Goal: Ask a question

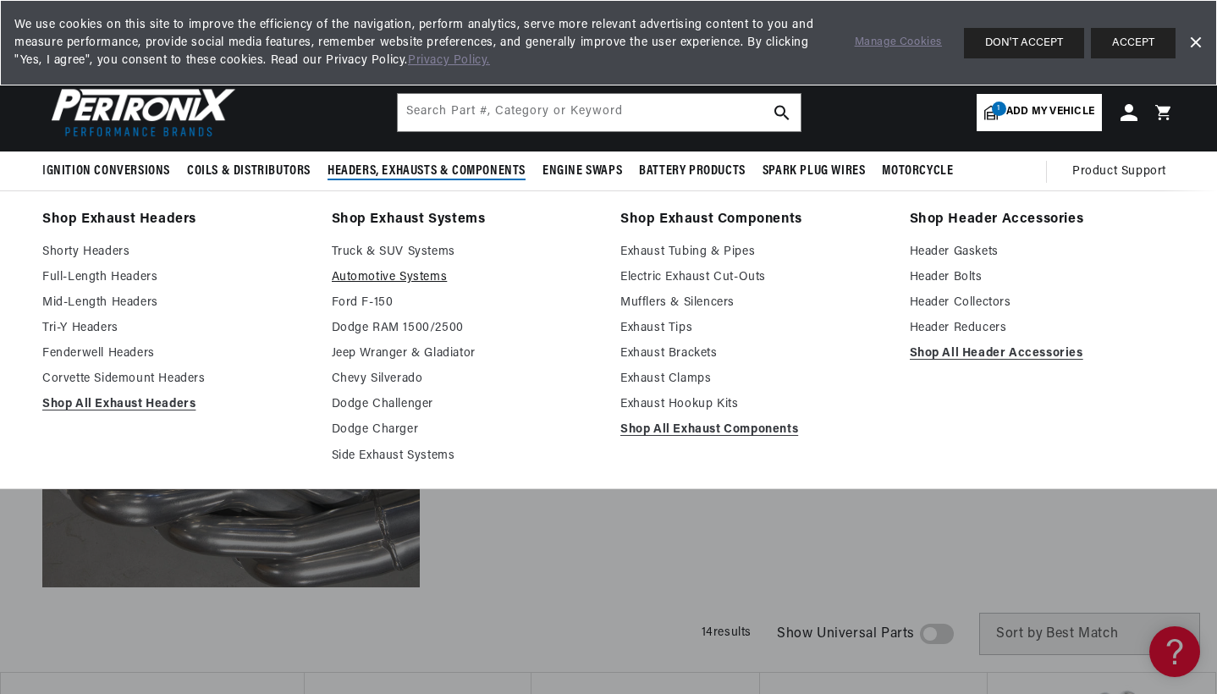
click at [420, 278] on link "Automotive Systems" at bounding box center [465, 277] width 266 height 20
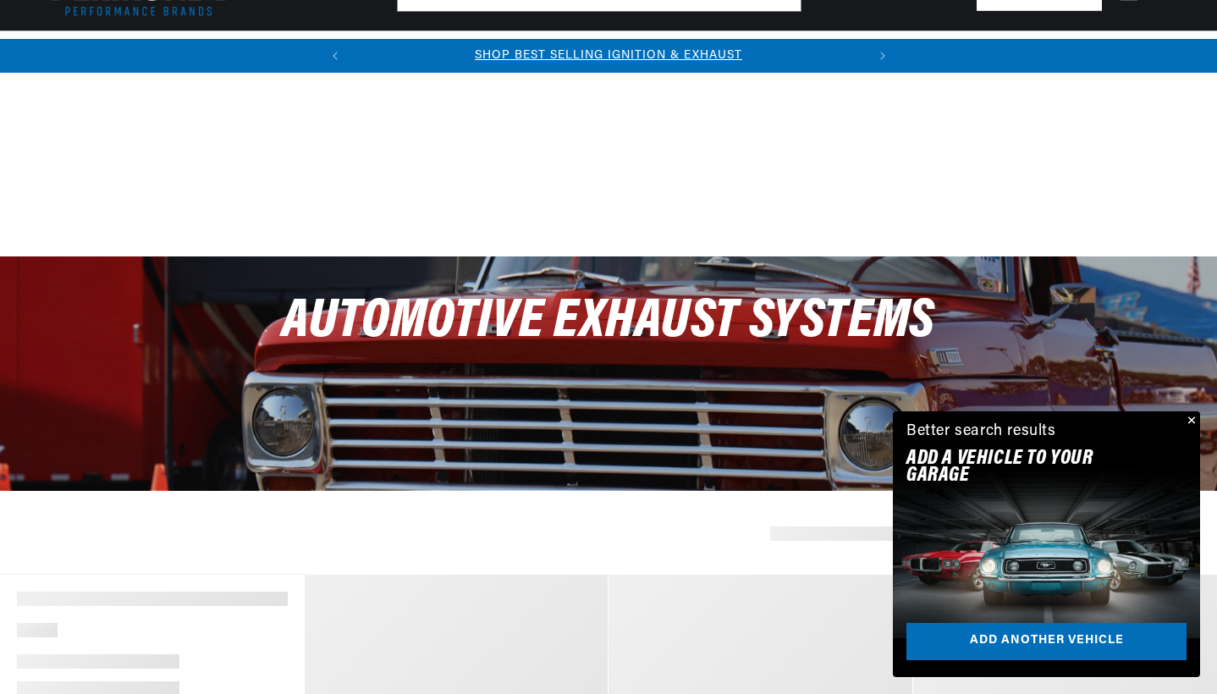
scroll to position [509, 0]
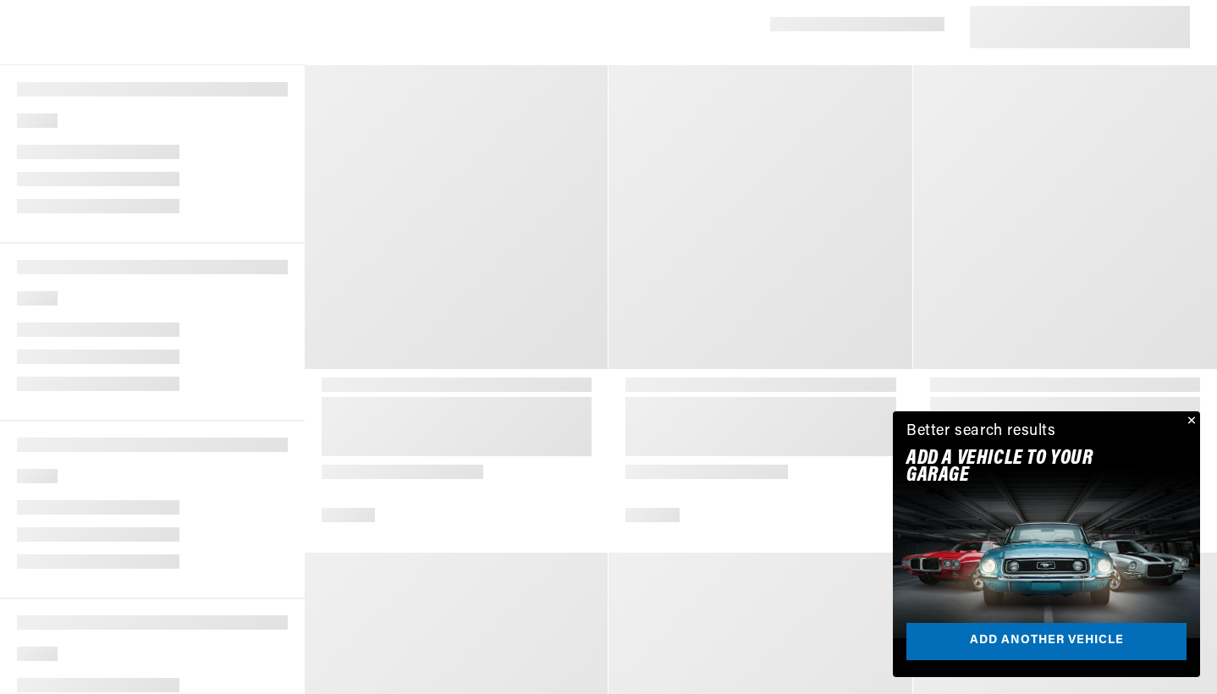
select select "1969"
select select "Chevrolet"
select select "Camaro"
select select "350cid-5.7L"
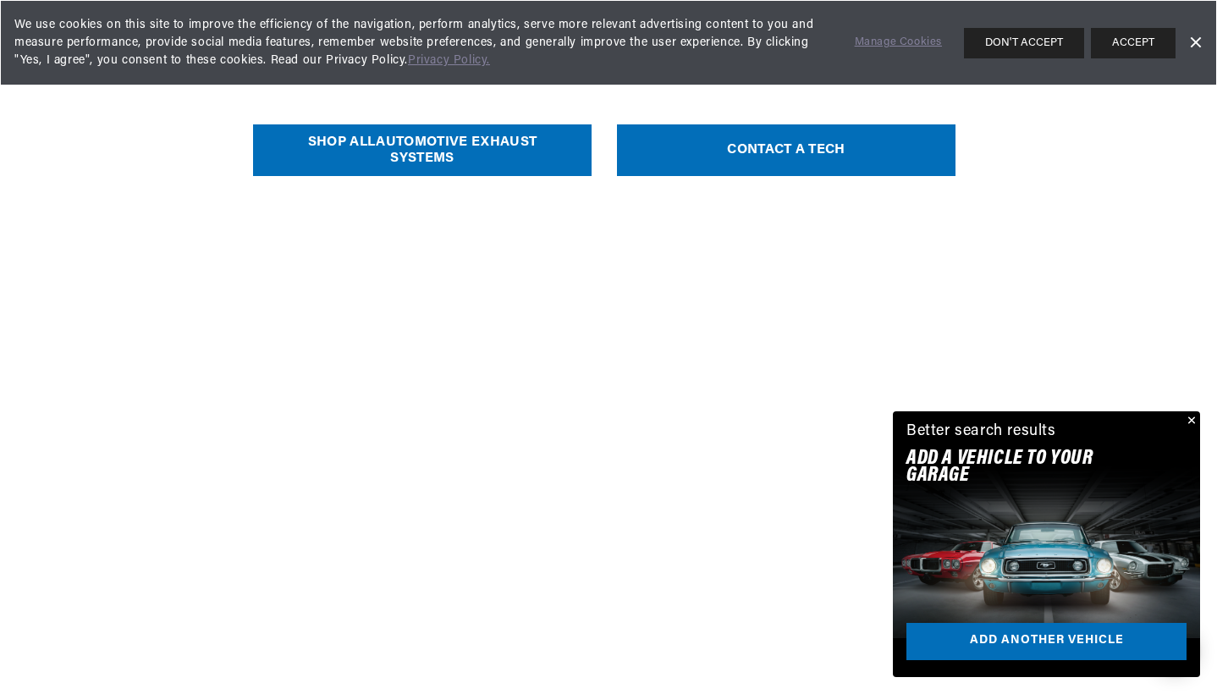
click at [422, 167] on link "SHOP ALL Automotive Exhaust Systems" at bounding box center [422, 150] width 339 height 52
select select "Year"
select select "Make"
select select "Model"
select select "Engine"
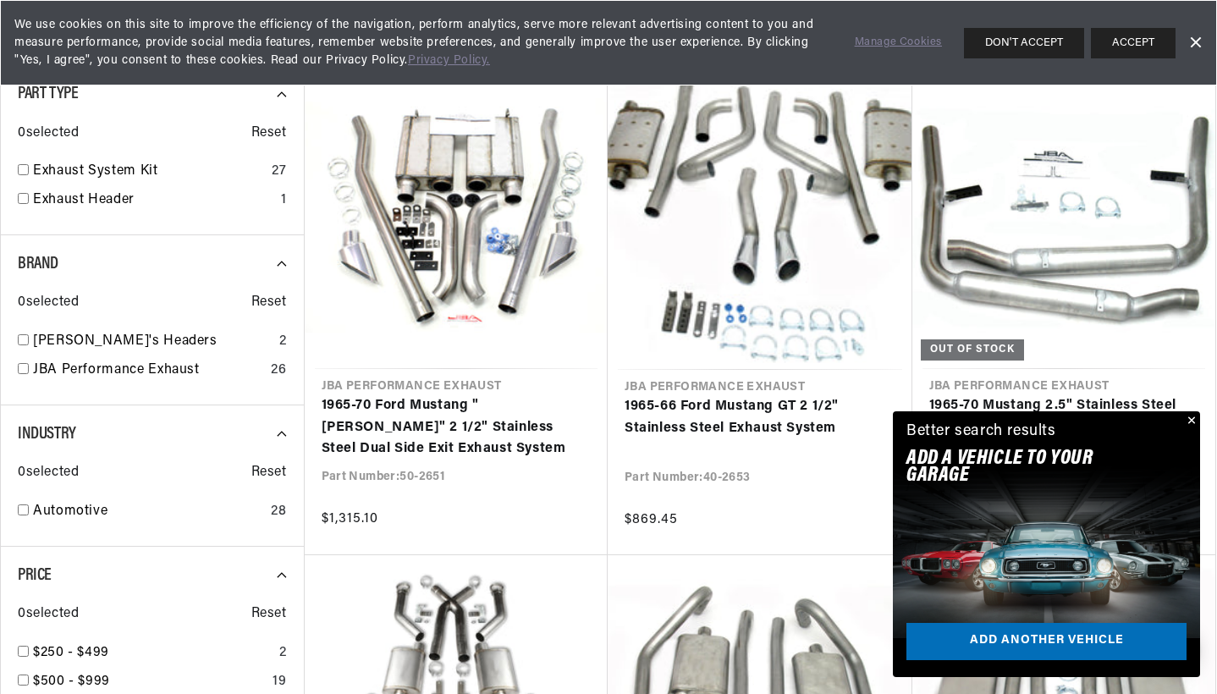
click at [1191, 414] on button "Close" at bounding box center [1190, 421] width 20 height 20
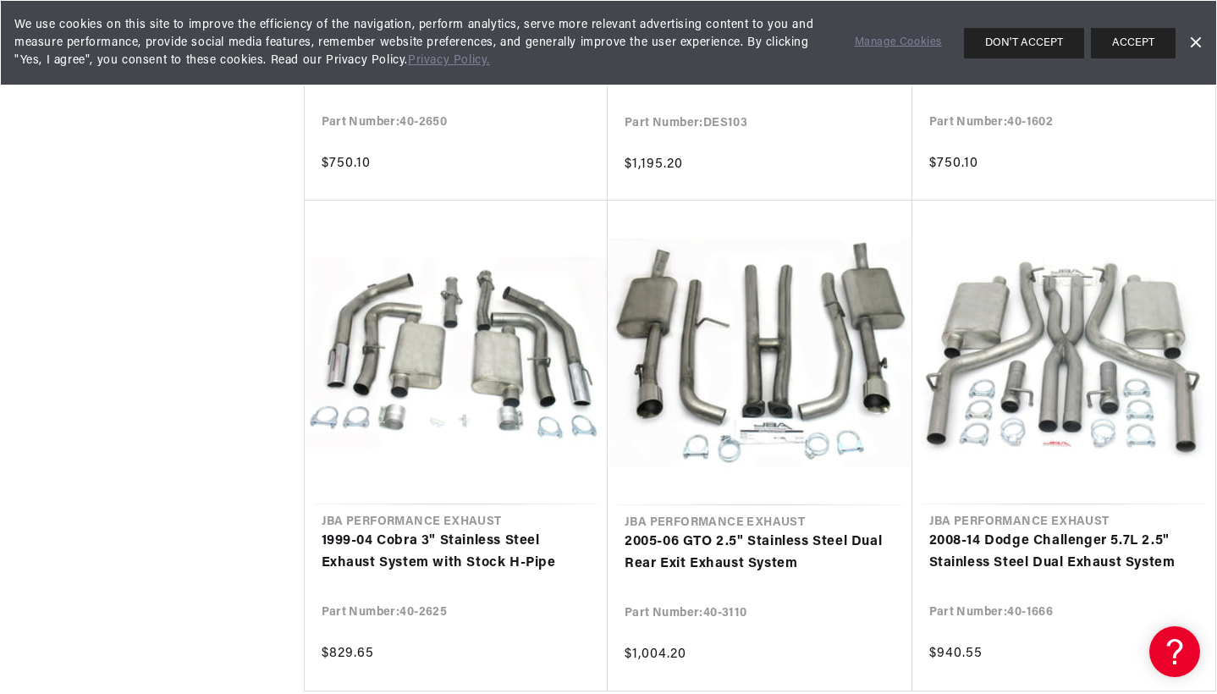
scroll to position [1846, 0]
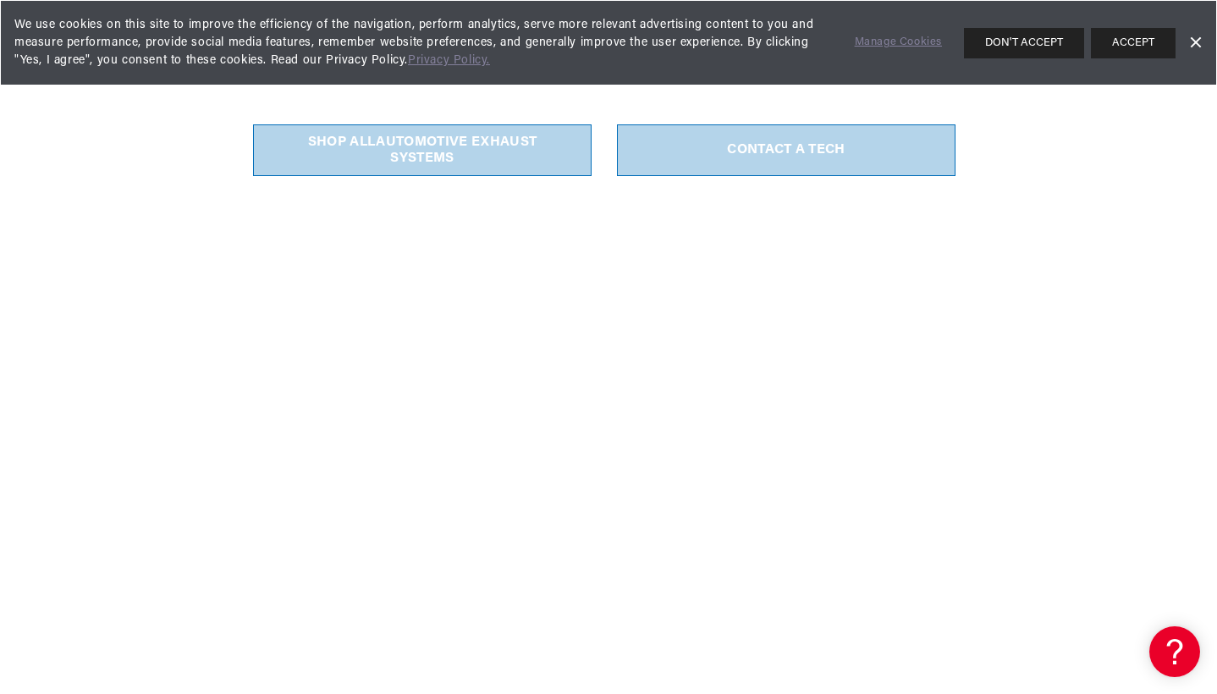
click at [782, 154] on link "CONTACT A TECH" at bounding box center [786, 150] width 339 height 52
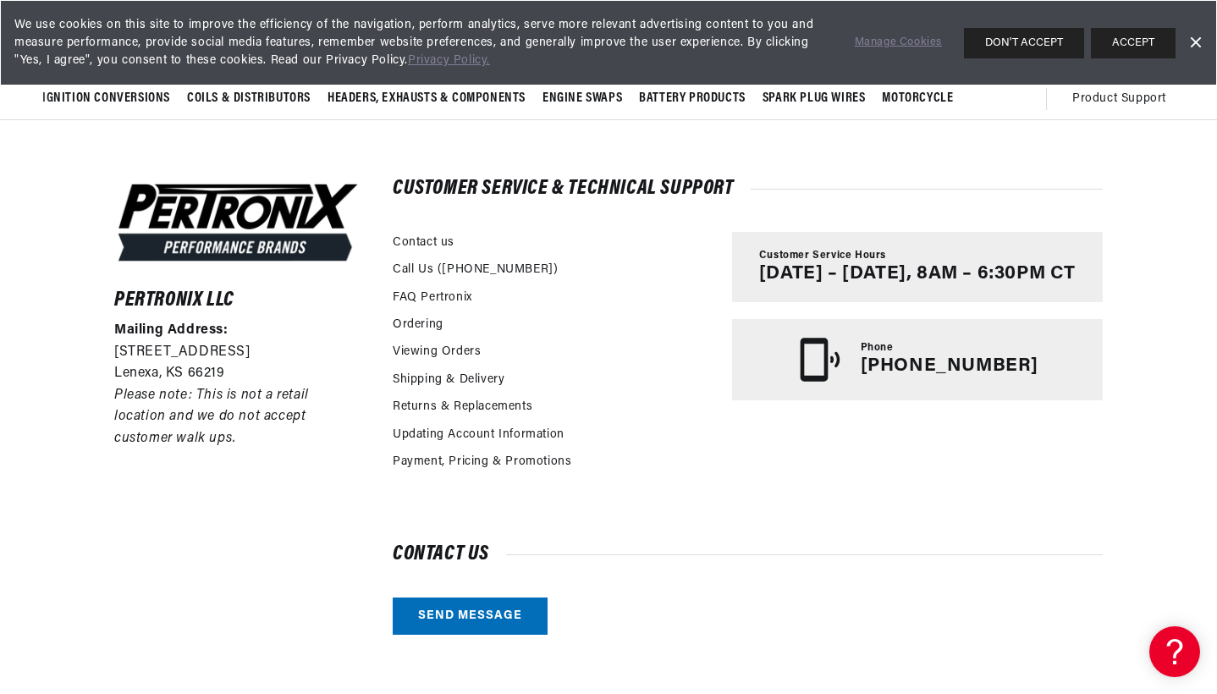
scroll to position [243, 0]
click at [419, 241] on link "Contact us" at bounding box center [424, 243] width 62 height 19
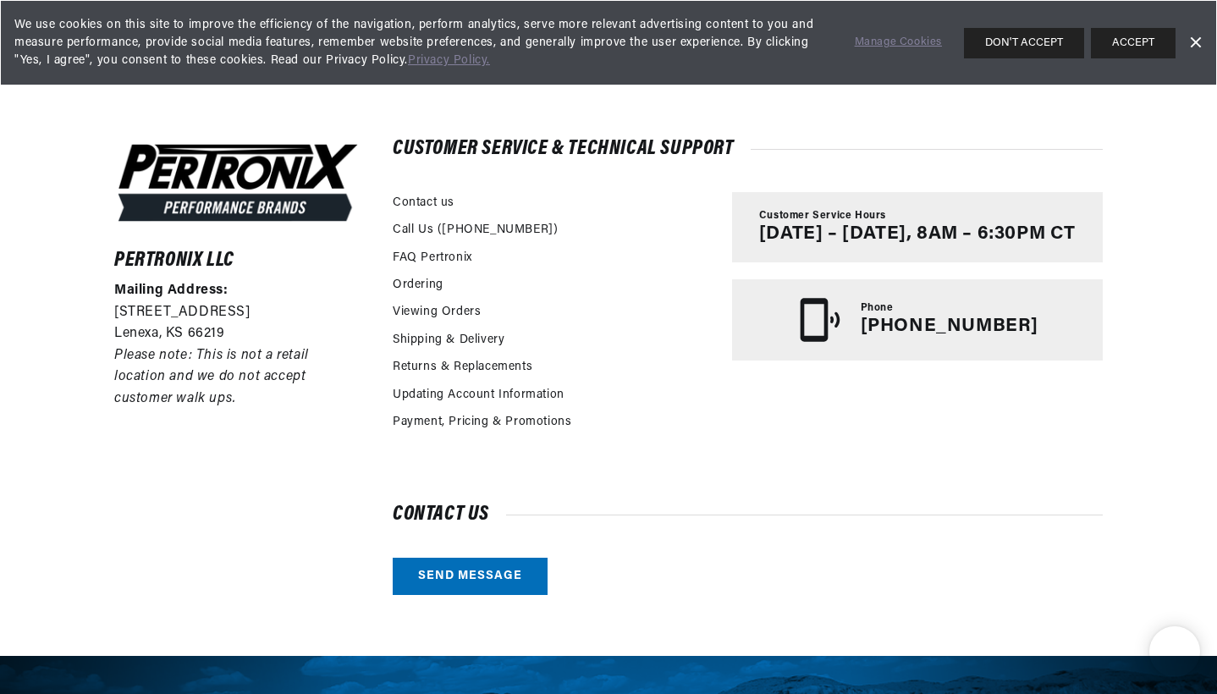
scroll to position [552, 0]
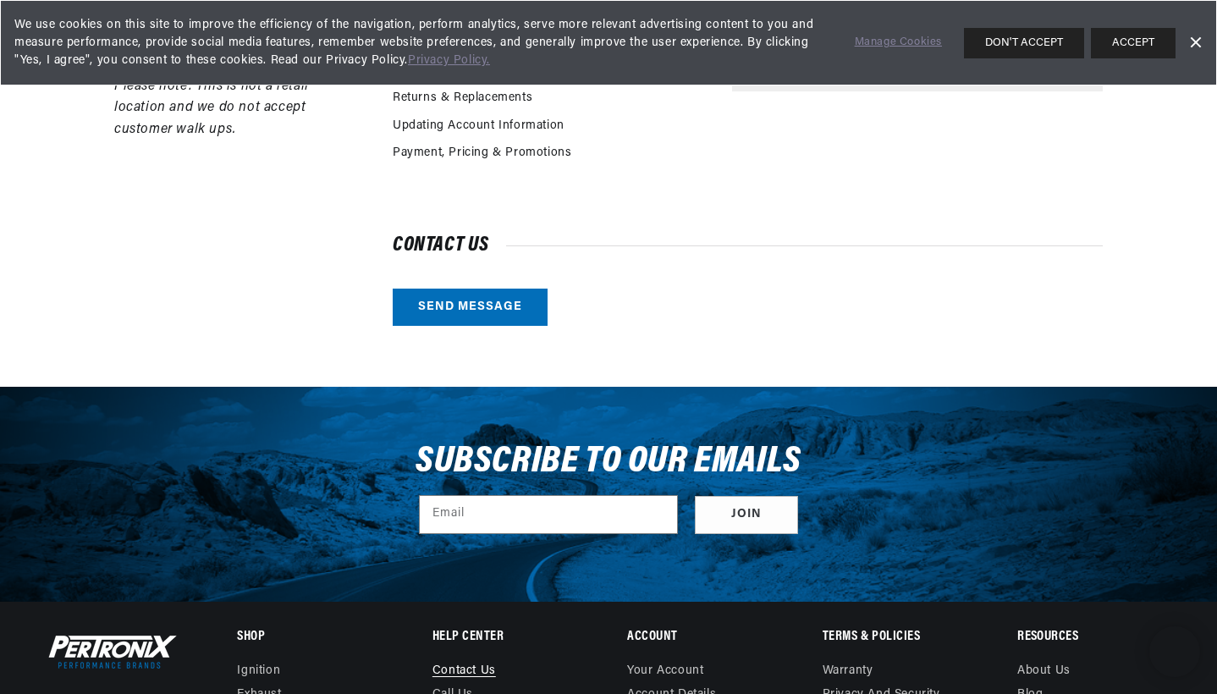
click at [471, 315] on link "Send message" at bounding box center [470, 308] width 155 height 38
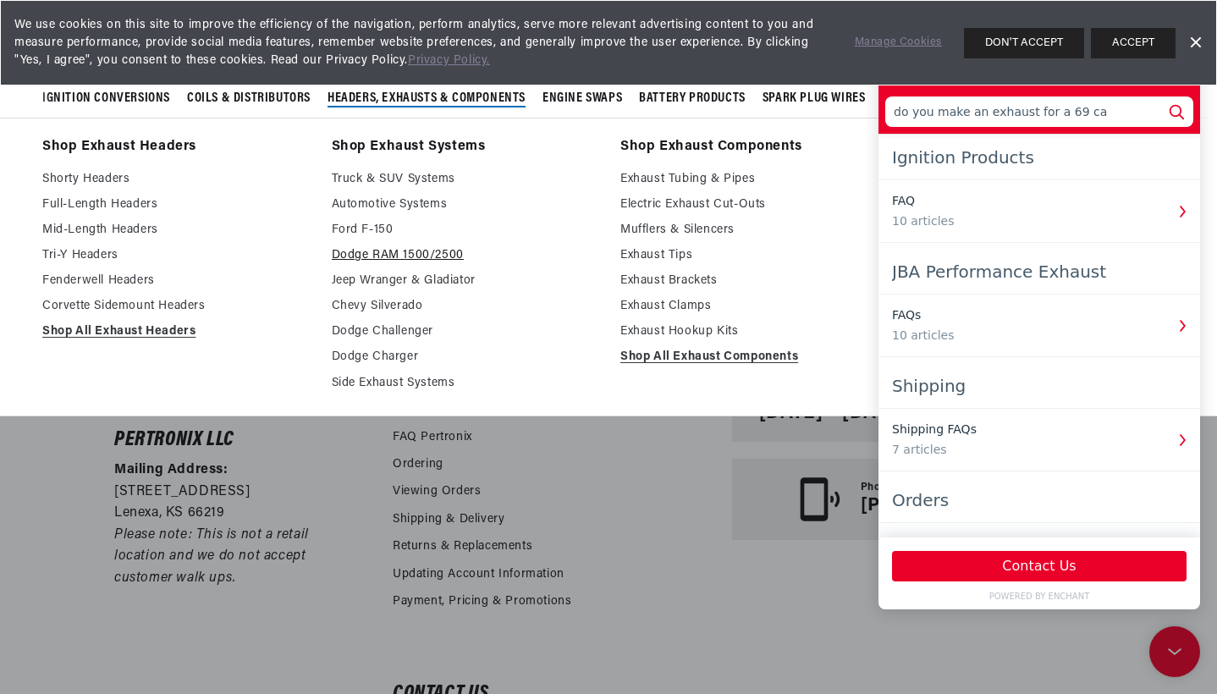
scroll to position [0, 0]
type input "do you make an exhaust for a 69 ca"
click at [716, 179] on link "Exhaust Tubing & Pipes" at bounding box center [753, 179] width 266 height 20
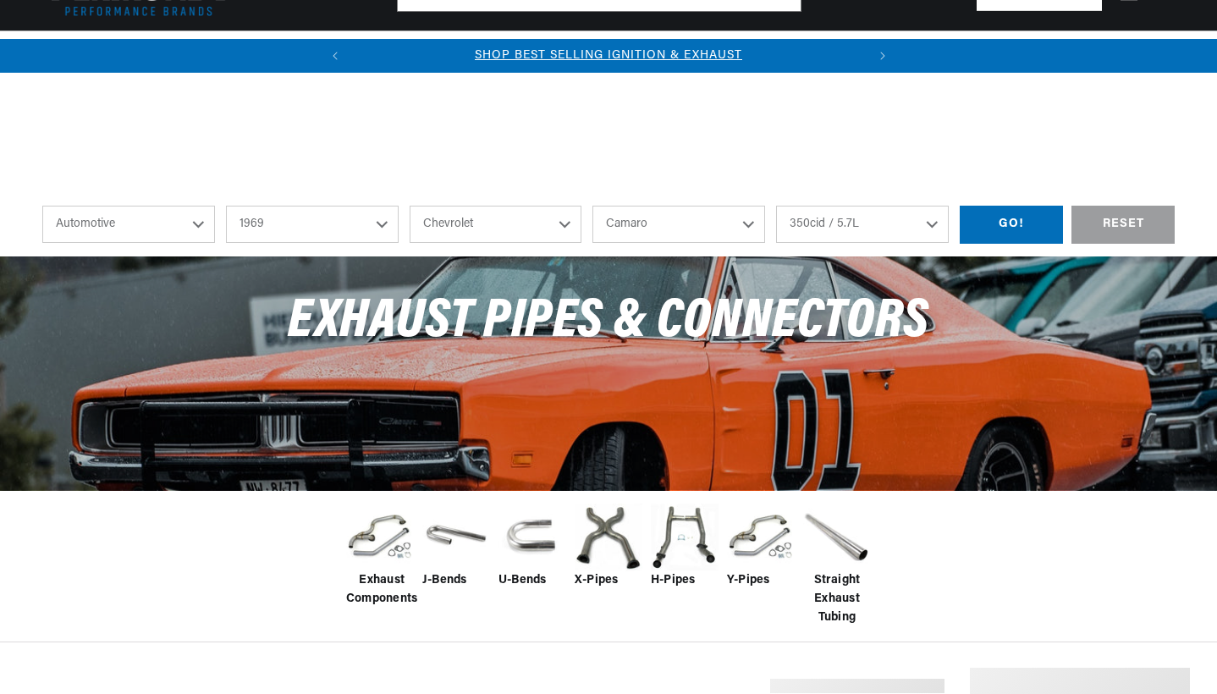
select select "1969"
select select "Chevrolet"
select select "Camaro"
select select "350cid-5.7L"
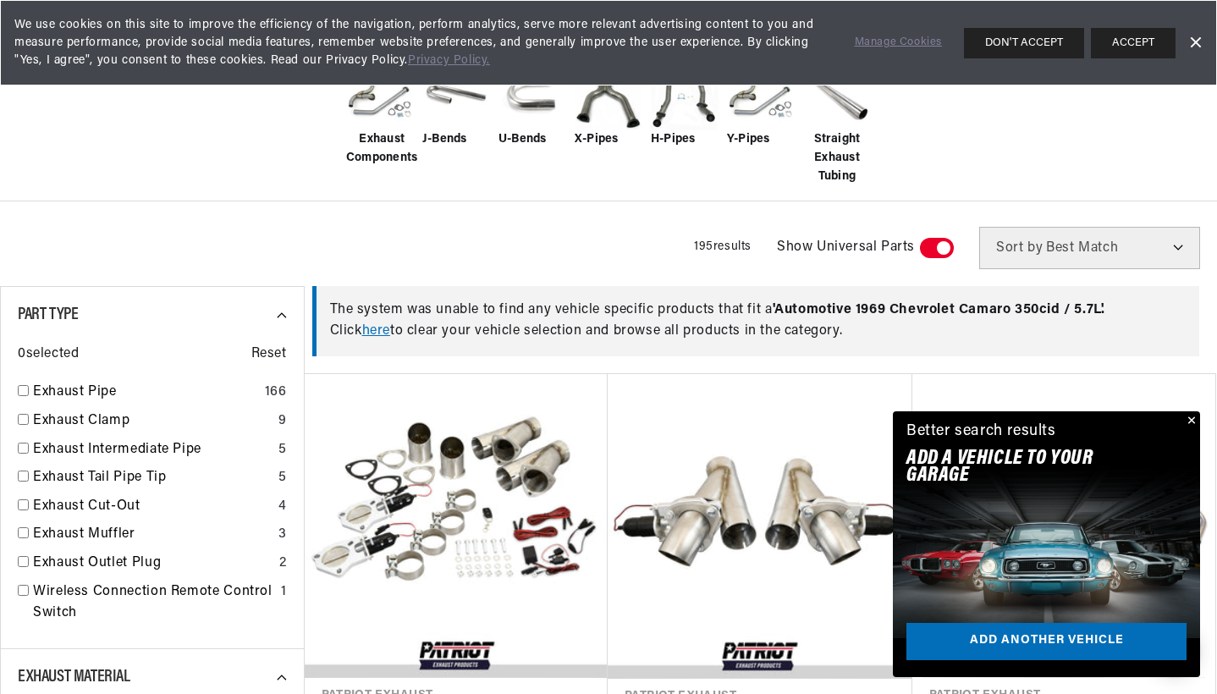
click at [1184, 417] on button "Close" at bounding box center [1190, 421] width 20 height 20
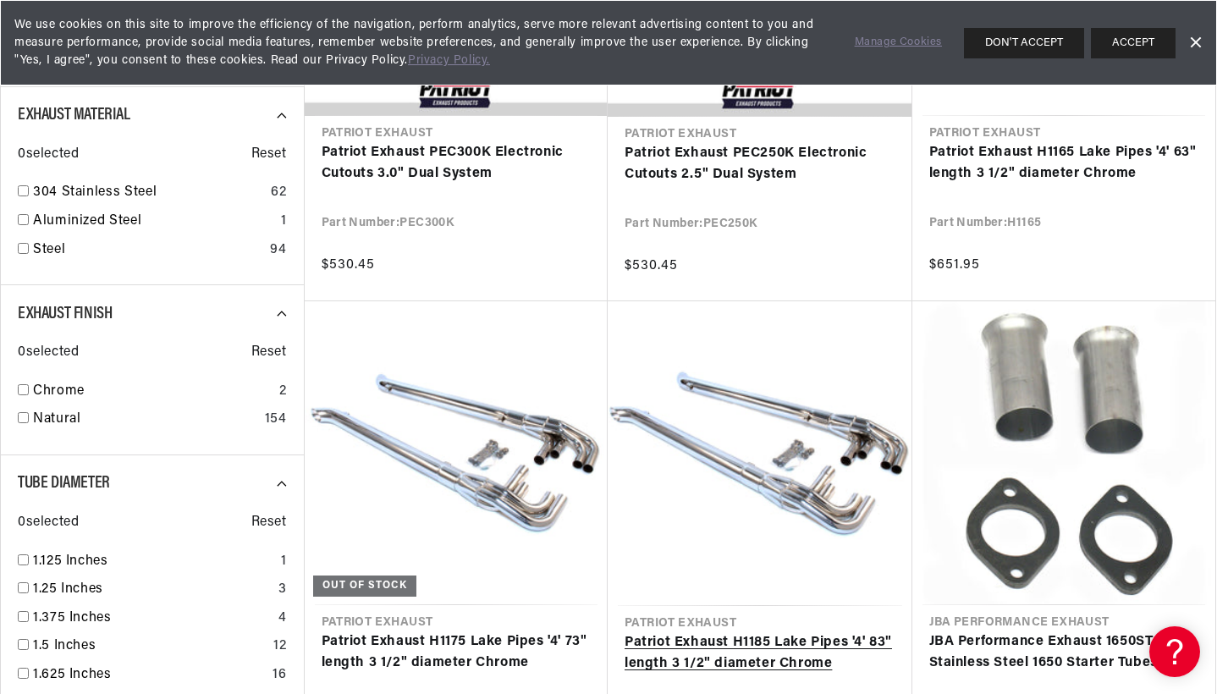
scroll to position [0, 0]
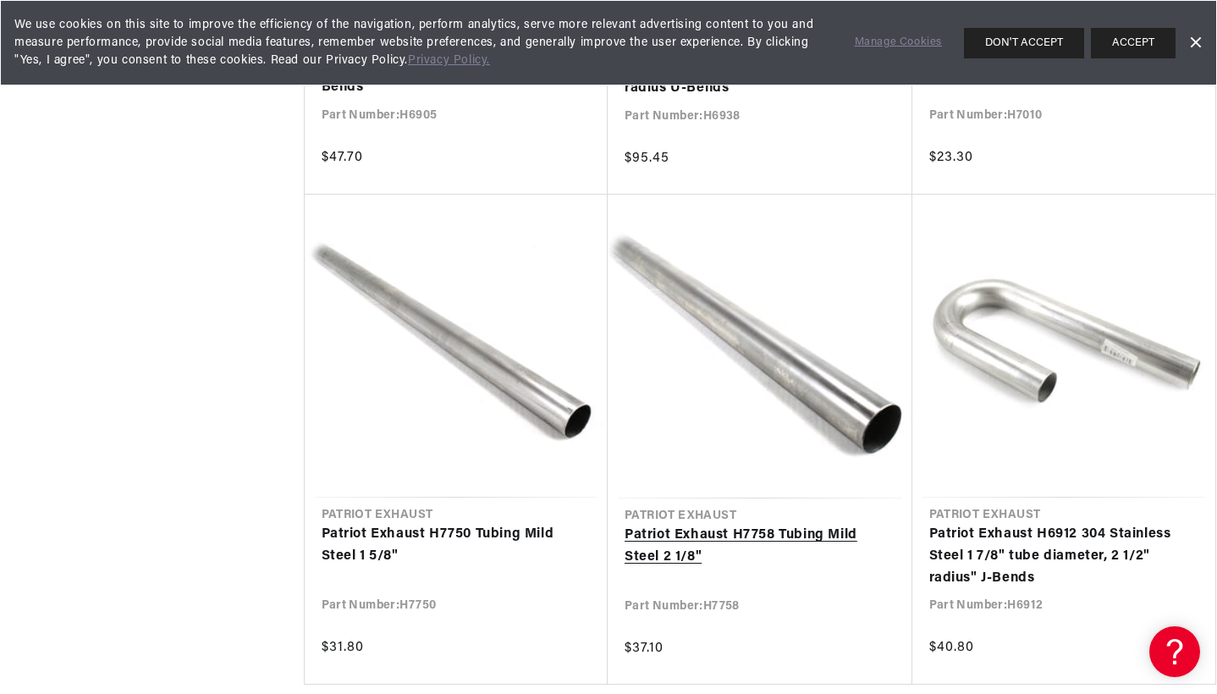
scroll to position [4056, 0]
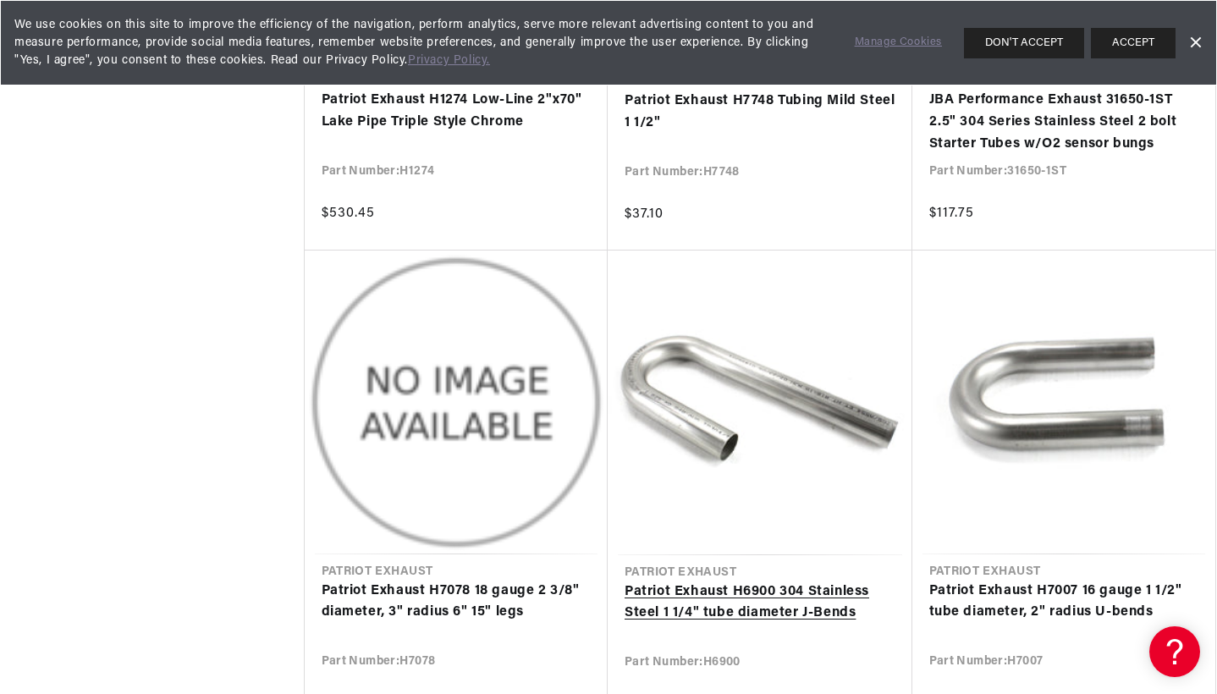
scroll to position [5958, 0]
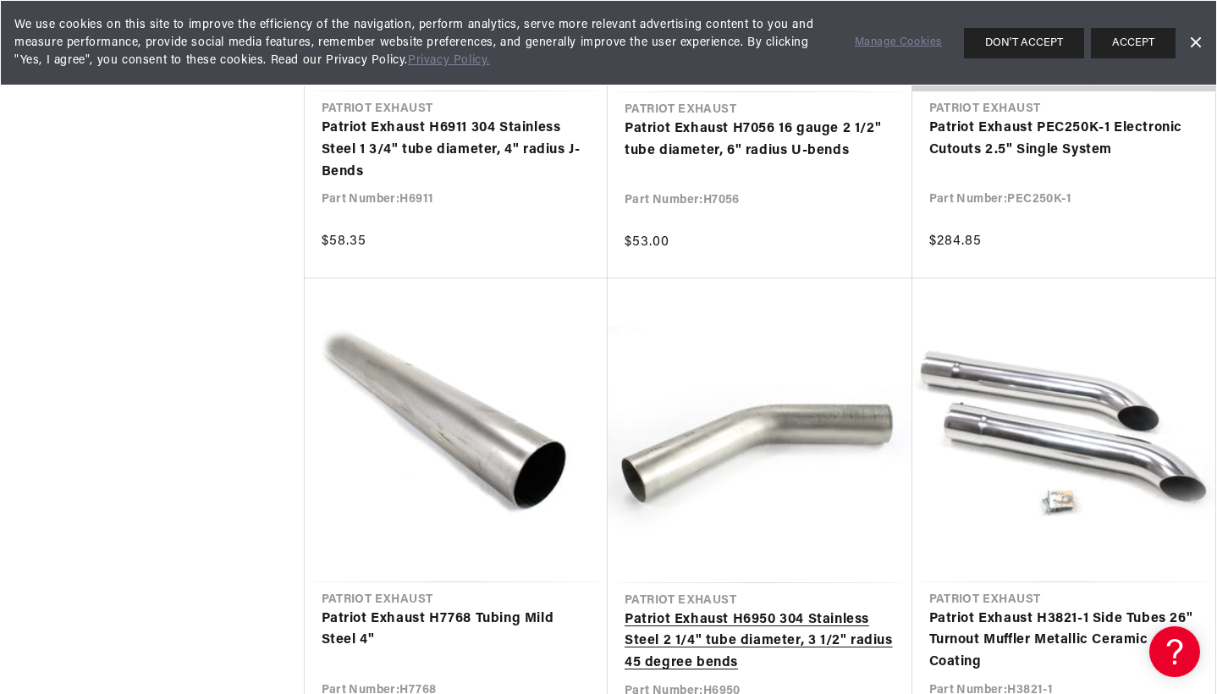
scroll to position [7995, 0]
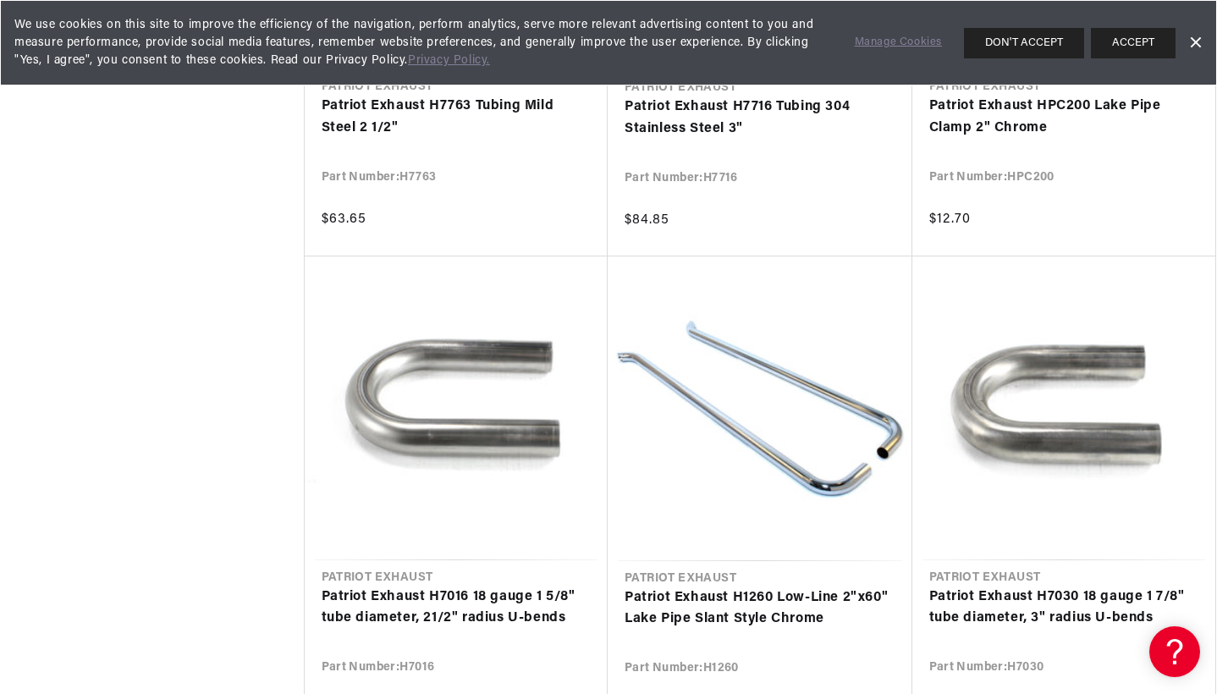
scroll to position [9384, 0]
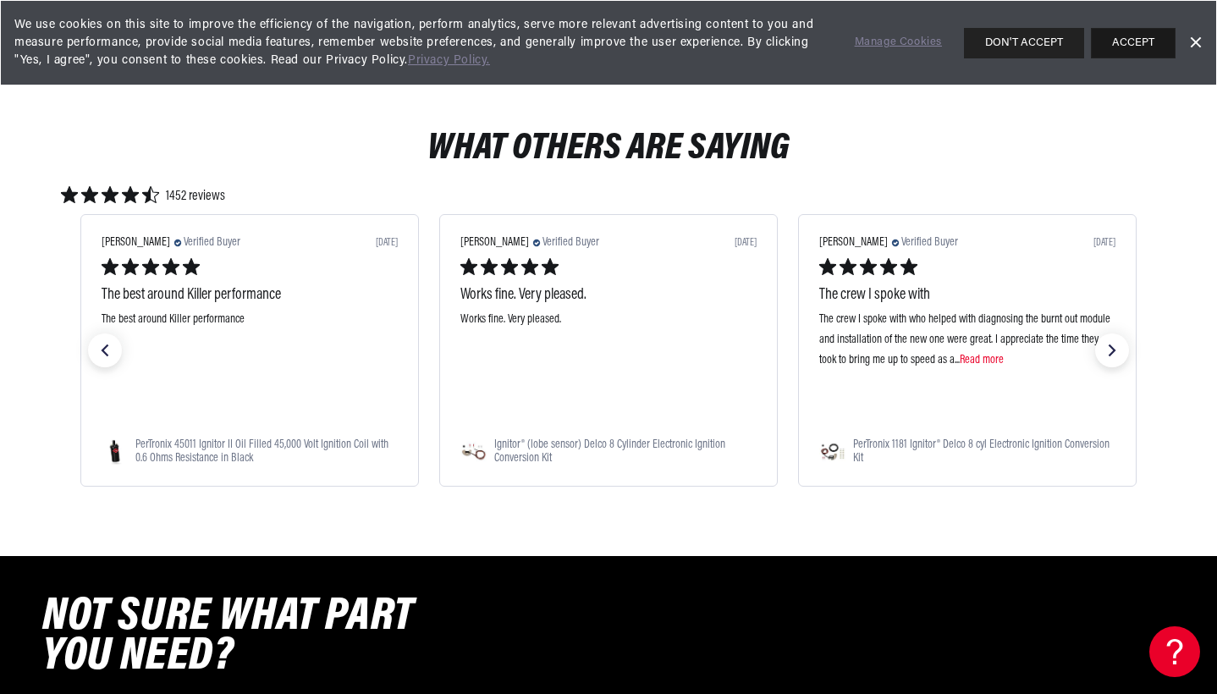
click at [1128, 37] on button "ACCEPT" at bounding box center [1133, 43] width 85 height 30
